Goal: Transaction & Acquisition: Book appointment/travel/reservation

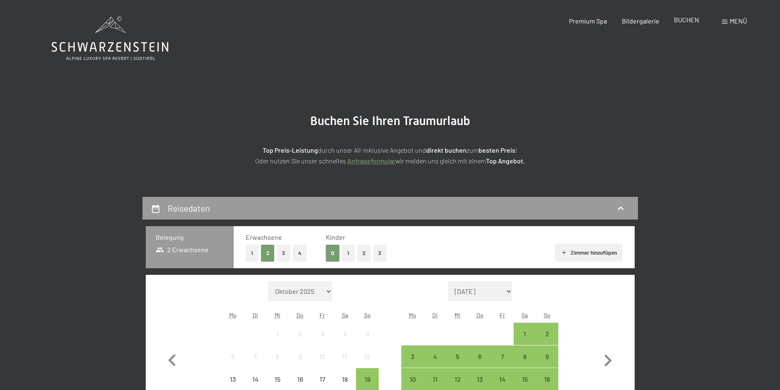
click at [687, 19] on span "BUCHEN" at bounding box center [686, 20] width 25 height 8
drag, startPoint x: 0, startPoint y: 0, endPoint x: 745, endPoint y: 44, distance: 745.9
click at [740, 19] on span "Menü" at bounding box center [737, 21] width 17 height 8
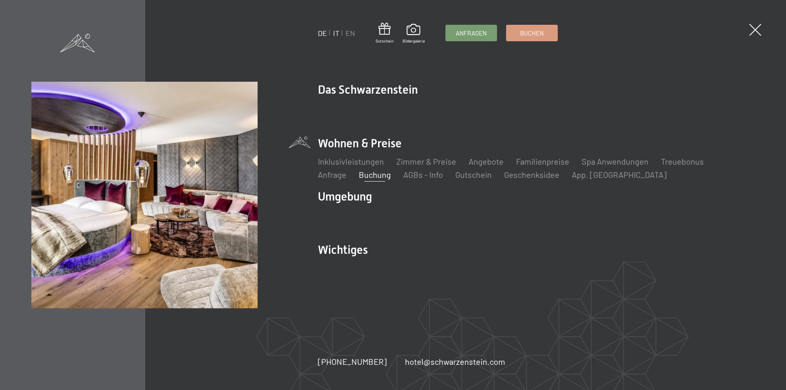
click at [336, 31] on link "IT" at bounding box center [336, 32] width 6 height 9
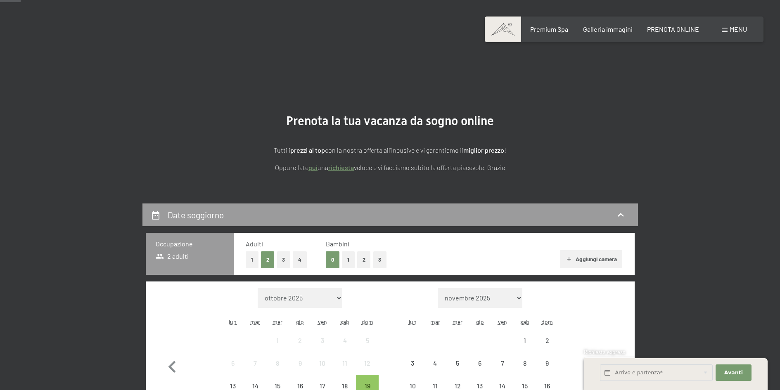
scroll to position [124, 0]
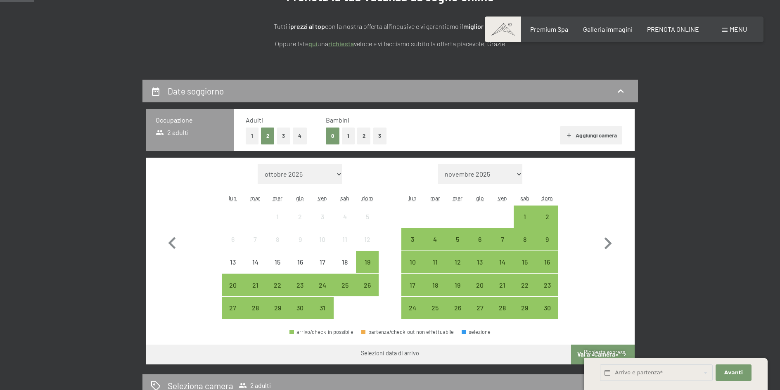
click at [587, 139] on button "Aggiungi camera" at bounding box center [591, 135] width 62 height 18
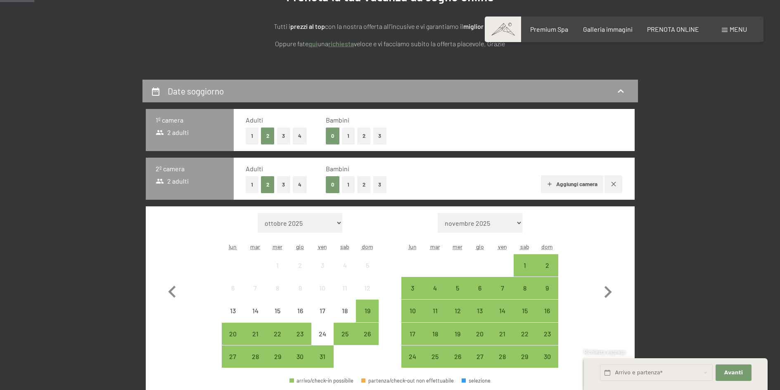
click at [576, 189] on button "Aggiungi camera" at bounding box center [572, 184] width 62 height 18
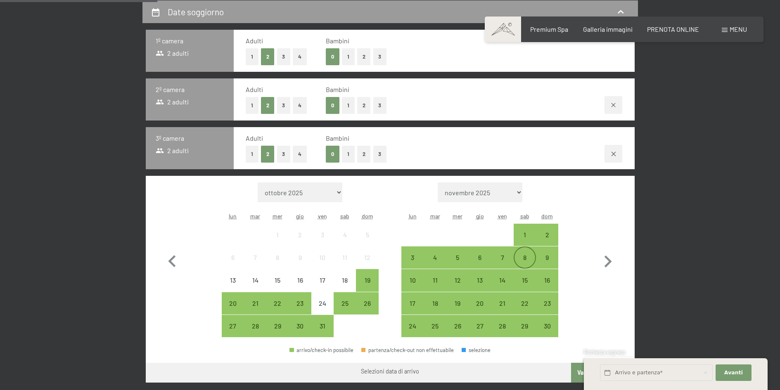
scroll to position [206, 0]
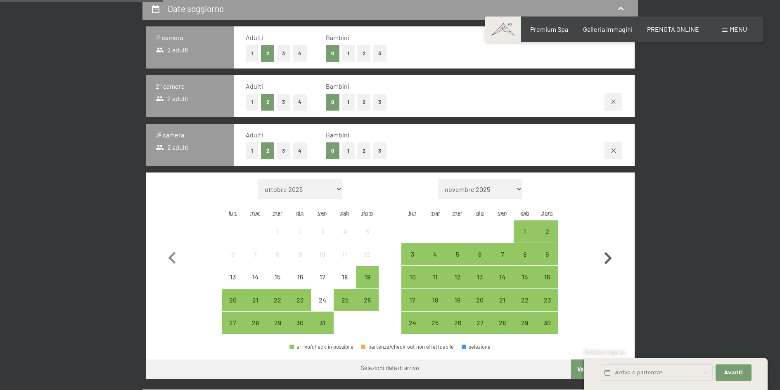
click at [606, 258] on icon "button" at bounding box center [608, 258] width 24 height 24
select select "2025-11-01"
select select "2025-12-01"
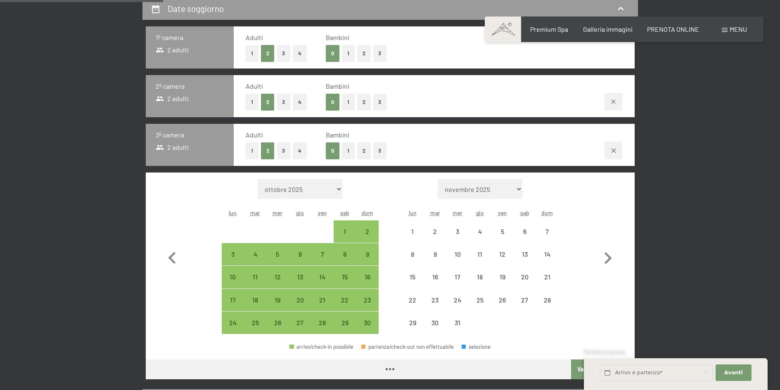
select select "2025-11-01"
select select "2025-12-01"
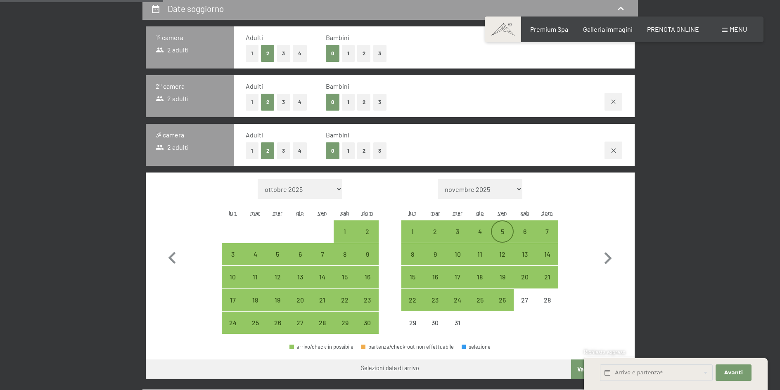
click at [504, 232] on div "5" at bounding box center [502, 238] width 21 height 21
select select "2025-11-01"
select select "2025-12-01"
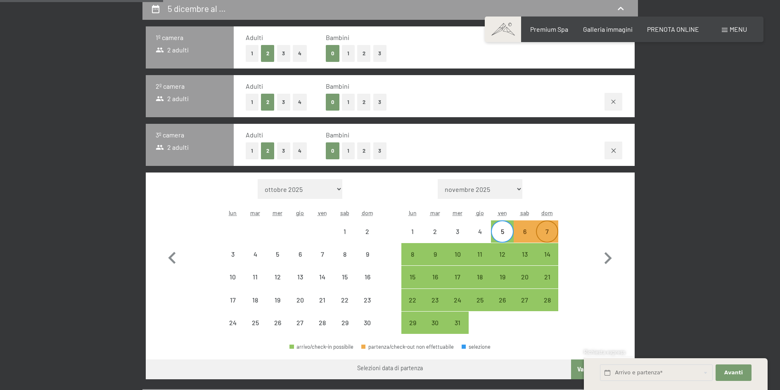
click at [549, 236] on div "7" at bounding box center [547, 238] width 21 height 21
select select "2025-11-01"
select select "2025-12-01"
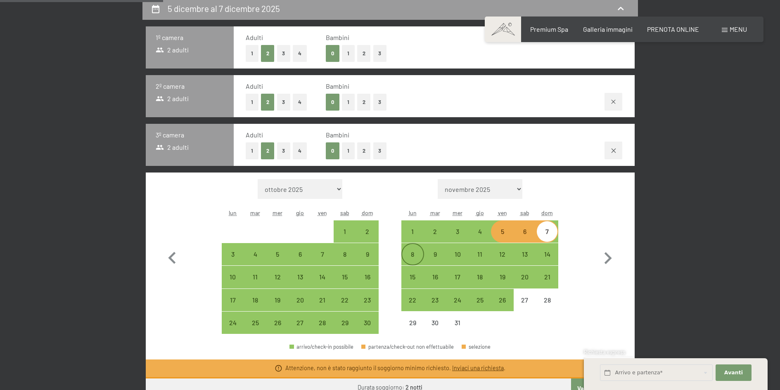
click at [414, 254] on div "8" at bounding box center [412, 261] width 21 height 21
select select "2025-11-01"
select select "2025-12-01"
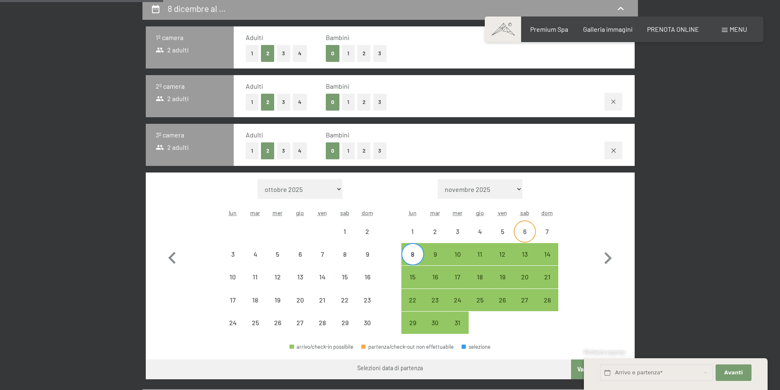
click at [528, 234] on div "6" at bounding box center [524, 238] width 21 height 21
select select "2025-11-01"
select select "2025-12-01"
click at [405, 259] on div "8" at bounding box center [412, 261] width 21 height 21
select select "2025-11-01"
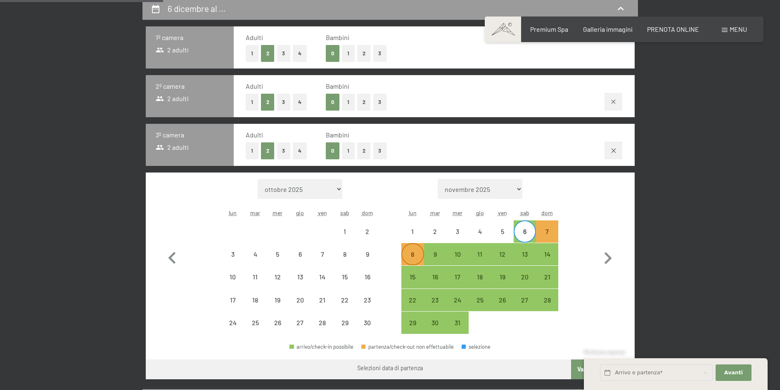
select select "2025-12-01"
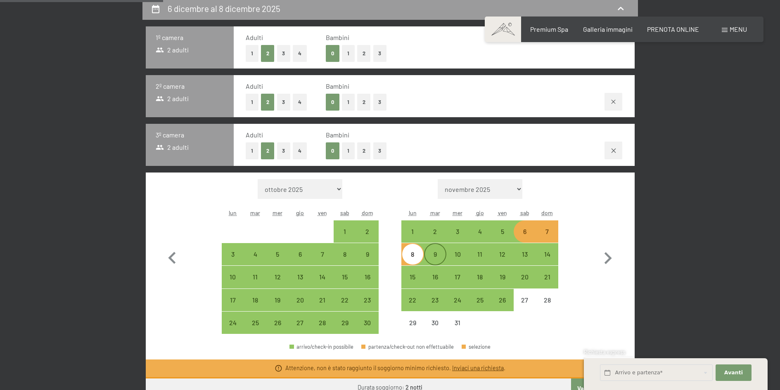
click at [434, 259] on div "9" at bounding box center [435, 261] width 21 height 21
select select "2025-11-01"
select select "2025-12-01"
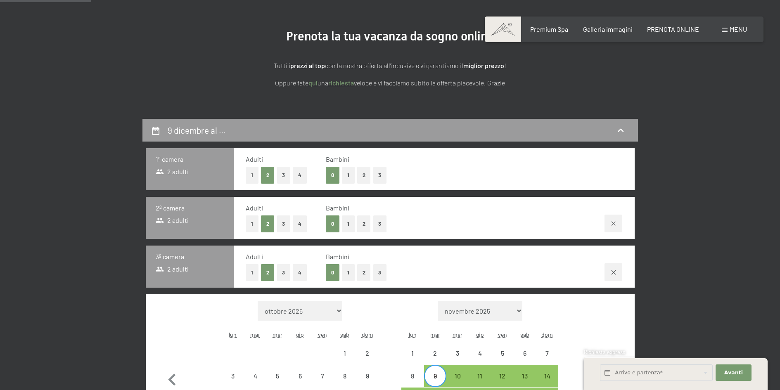
scroll to position [83, 0]
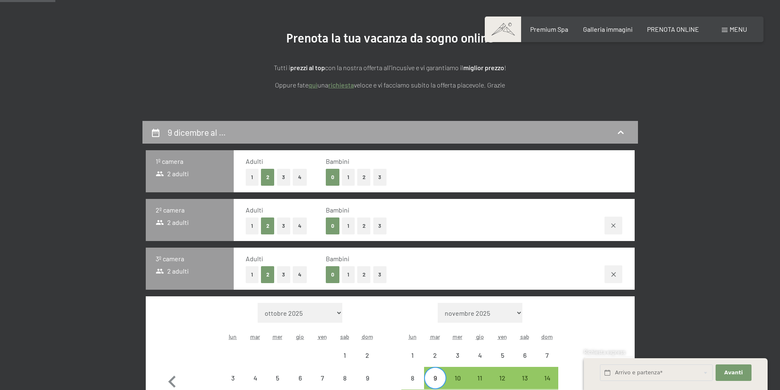
click at [619, 131] on icon at bounding box center [620, 133] width 10 height 10
select select "2025-11-01"
select select "2025-12-01"
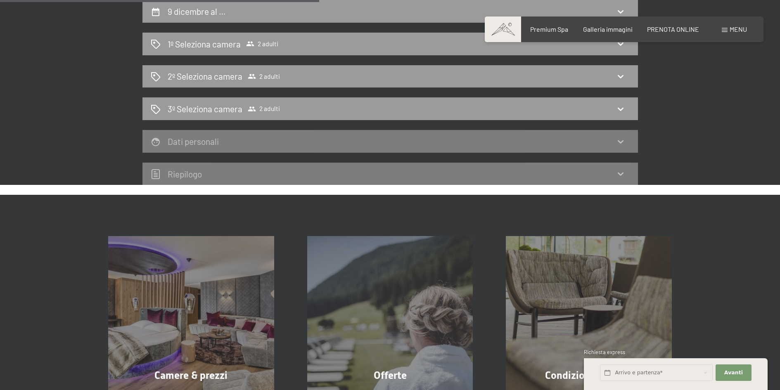
scroll to position [245, 0]
